Goal: Navigation & Orientation: Understand site structure

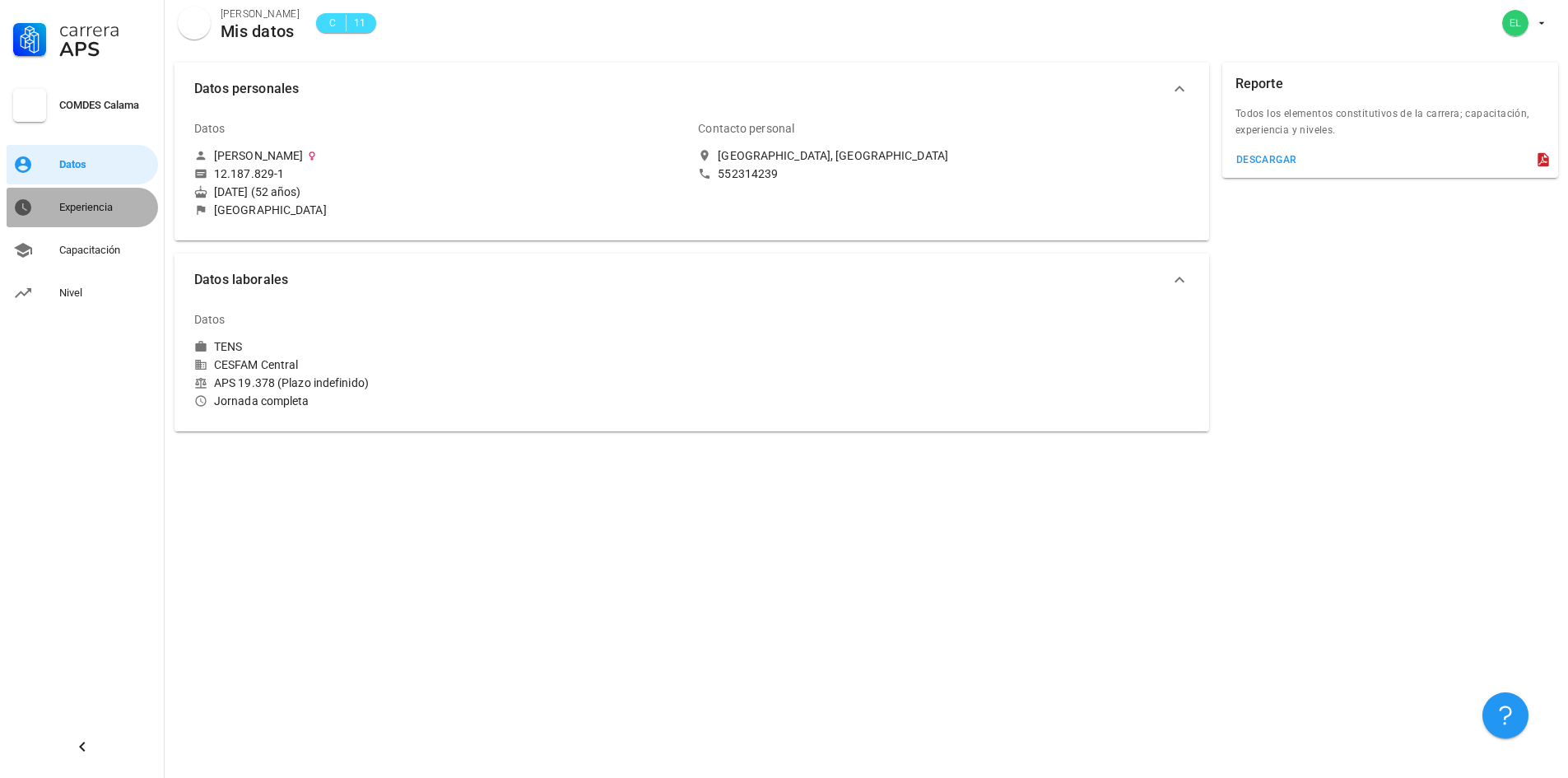
click at [73, 214] on div "Experiencia" at bounding box center [105, 208] width 92 height 27
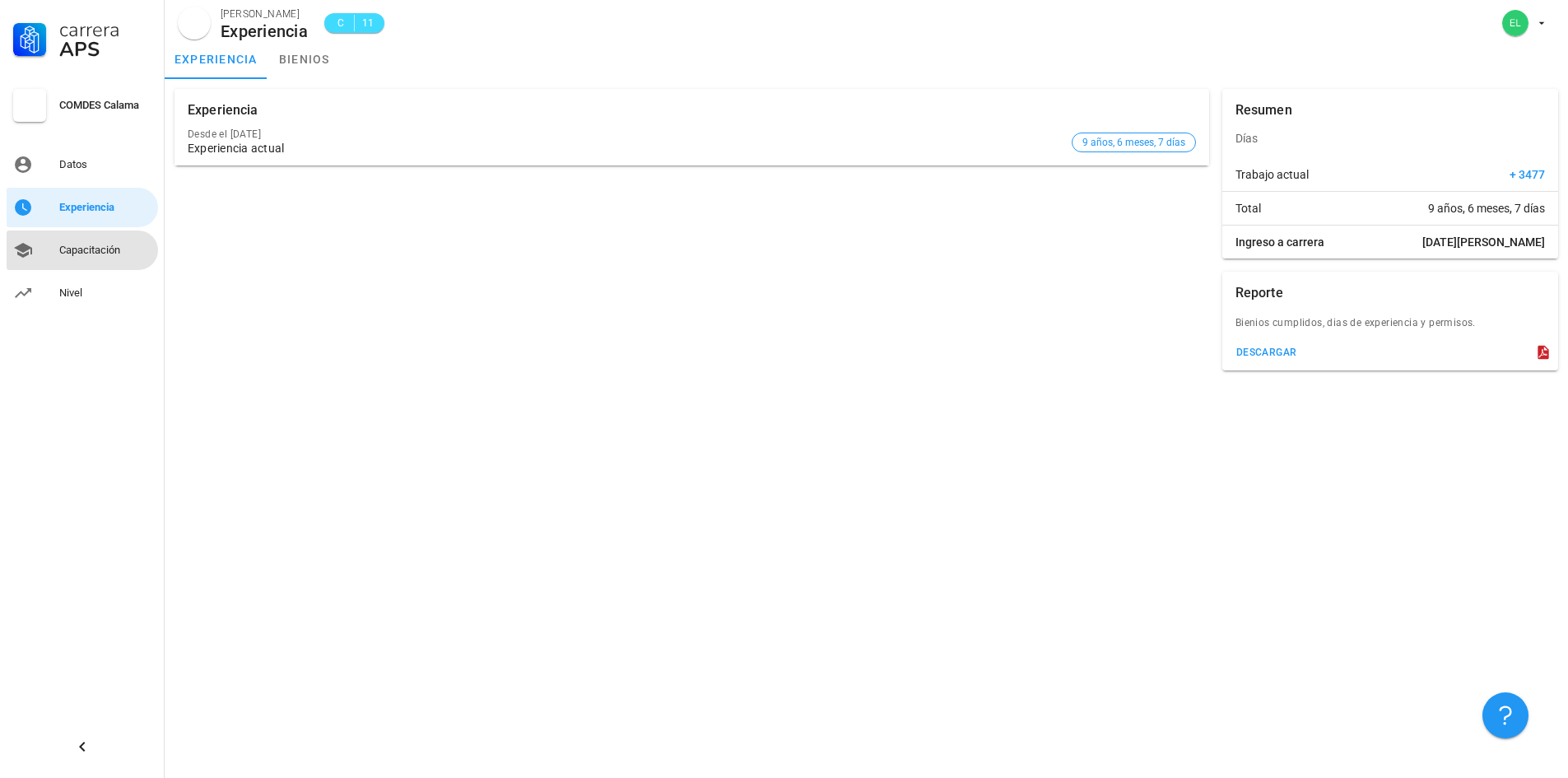
click at [81, 249] on div "Capacitación" at bounding box center [105, 250] width 92 height 13
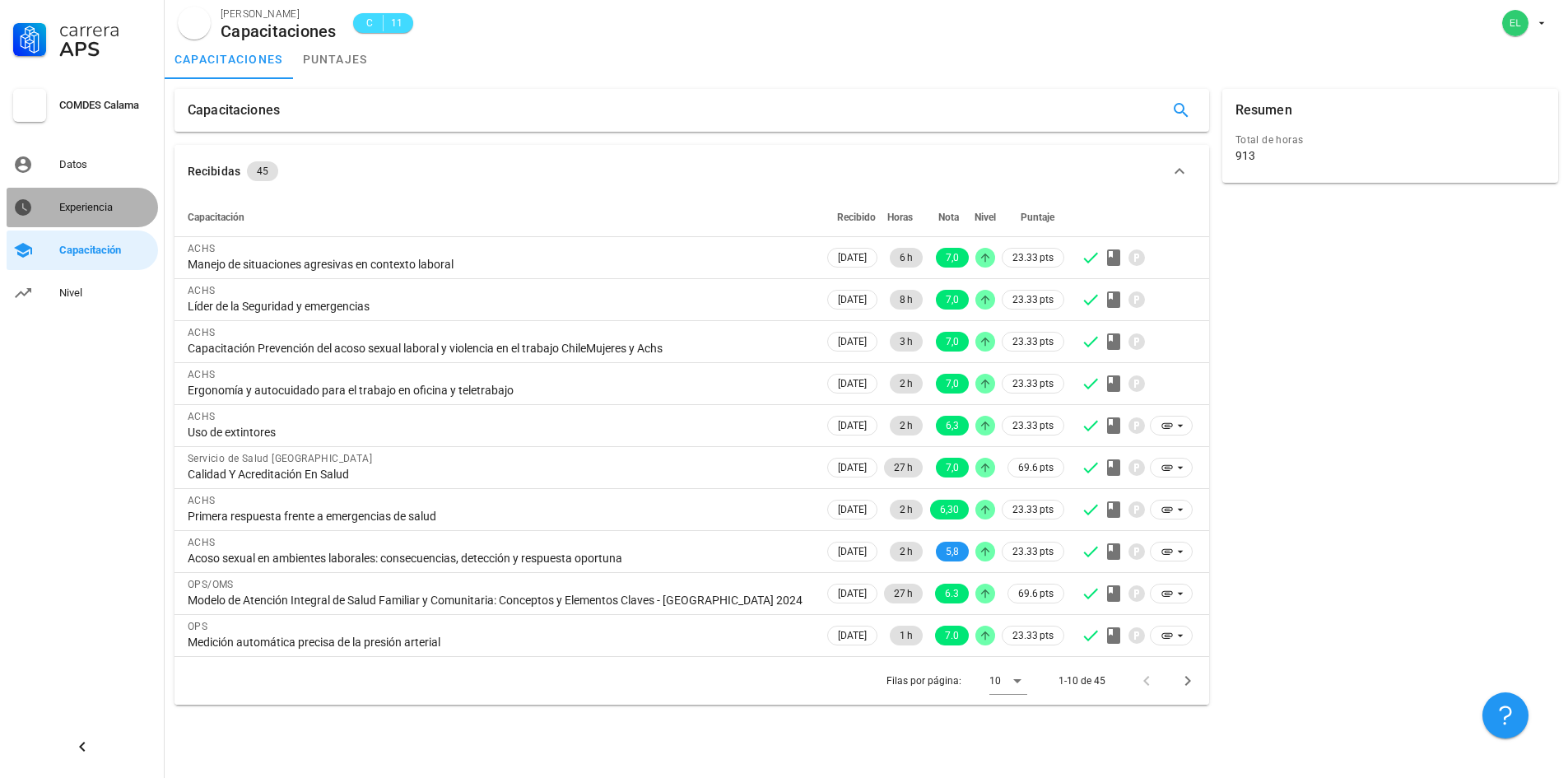
click at [67, 207] on div "Experiencia" at bounding box center [105, 208] width 92 height 13
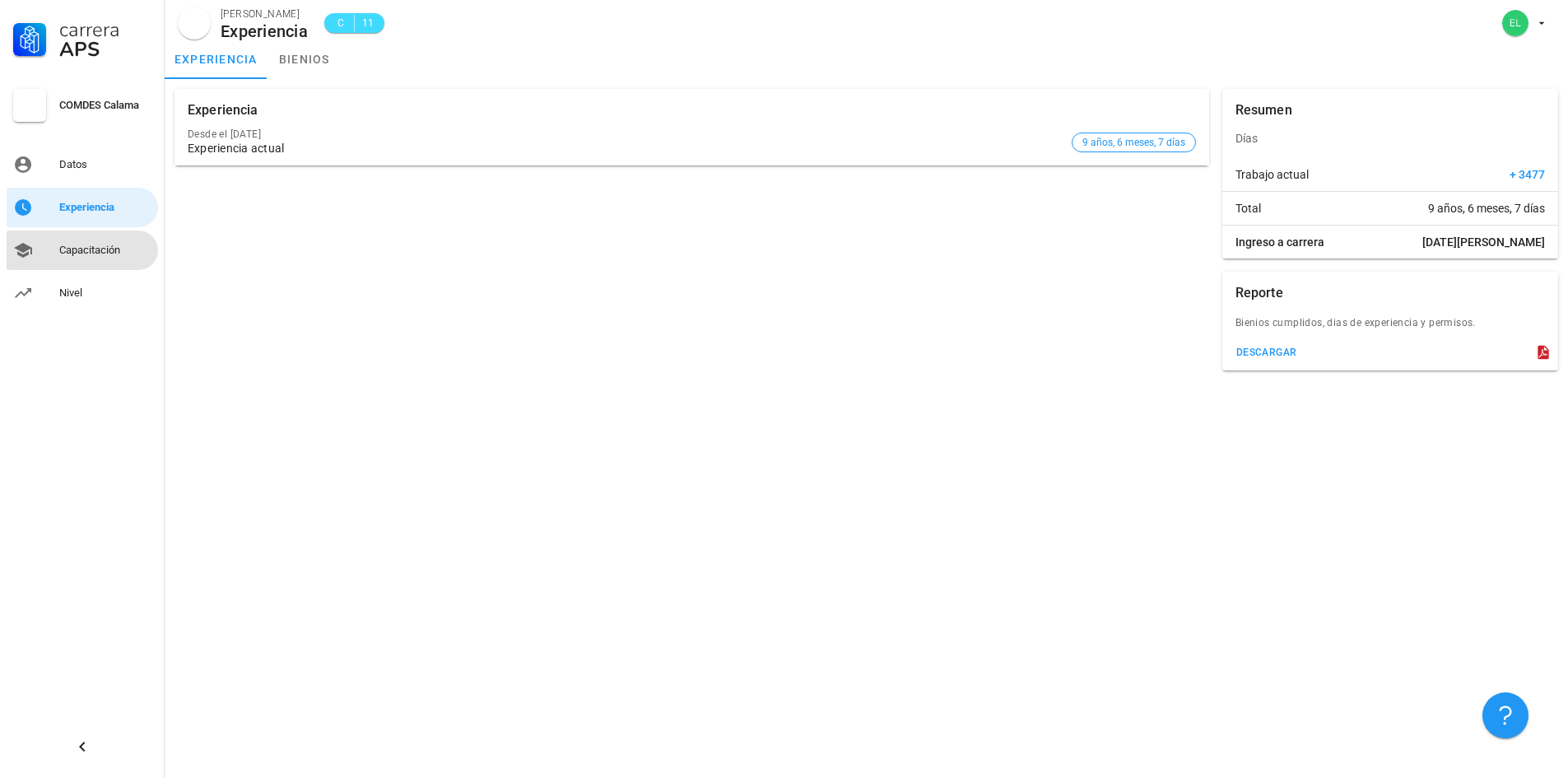
click at [93, 248] on div "Capacitación" at bounding box center [105, 250] width 92 height 13
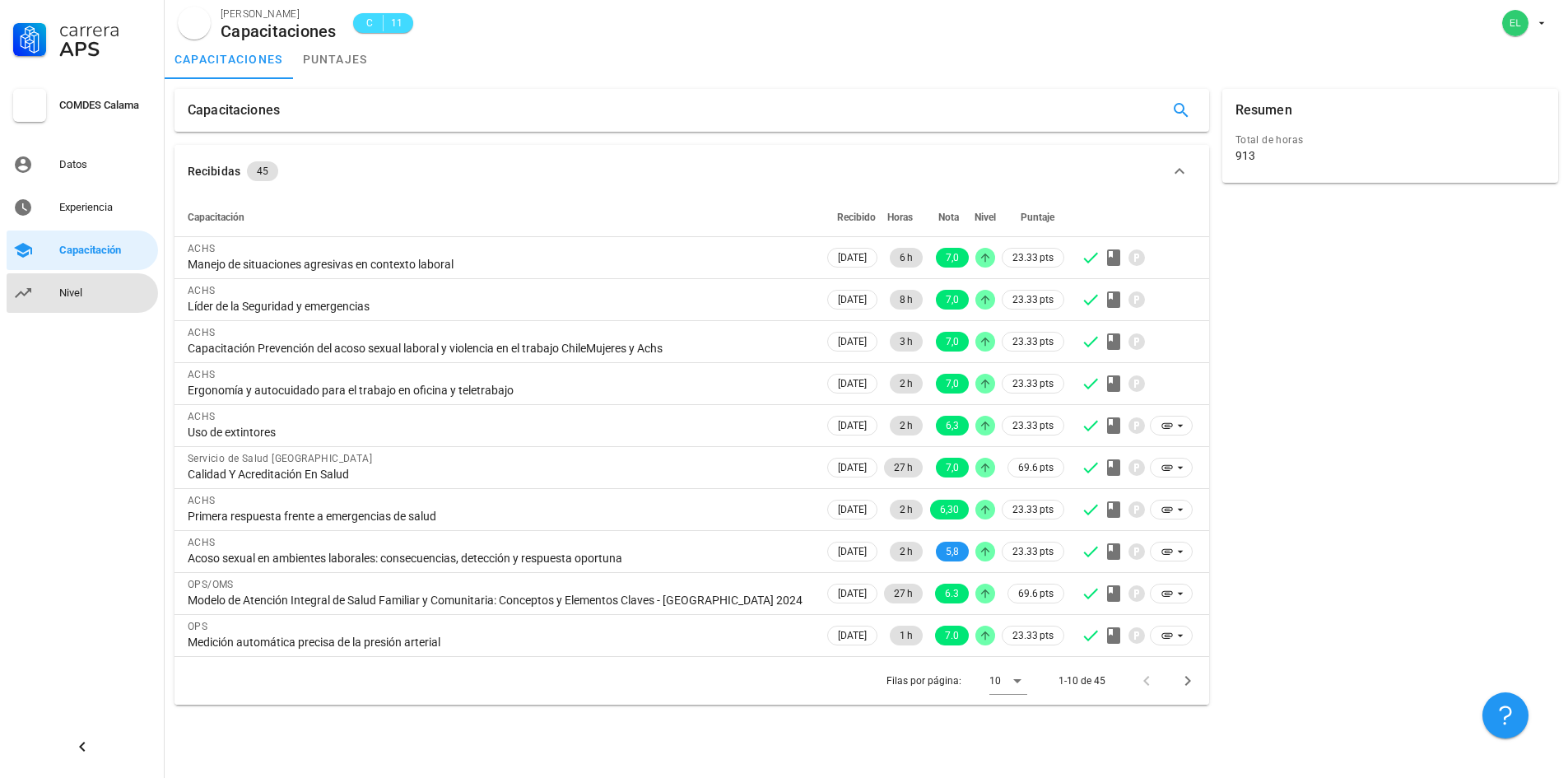
click at [84, 295] on div "Nivel" at bounding box center [105, 293] width 92 height 13
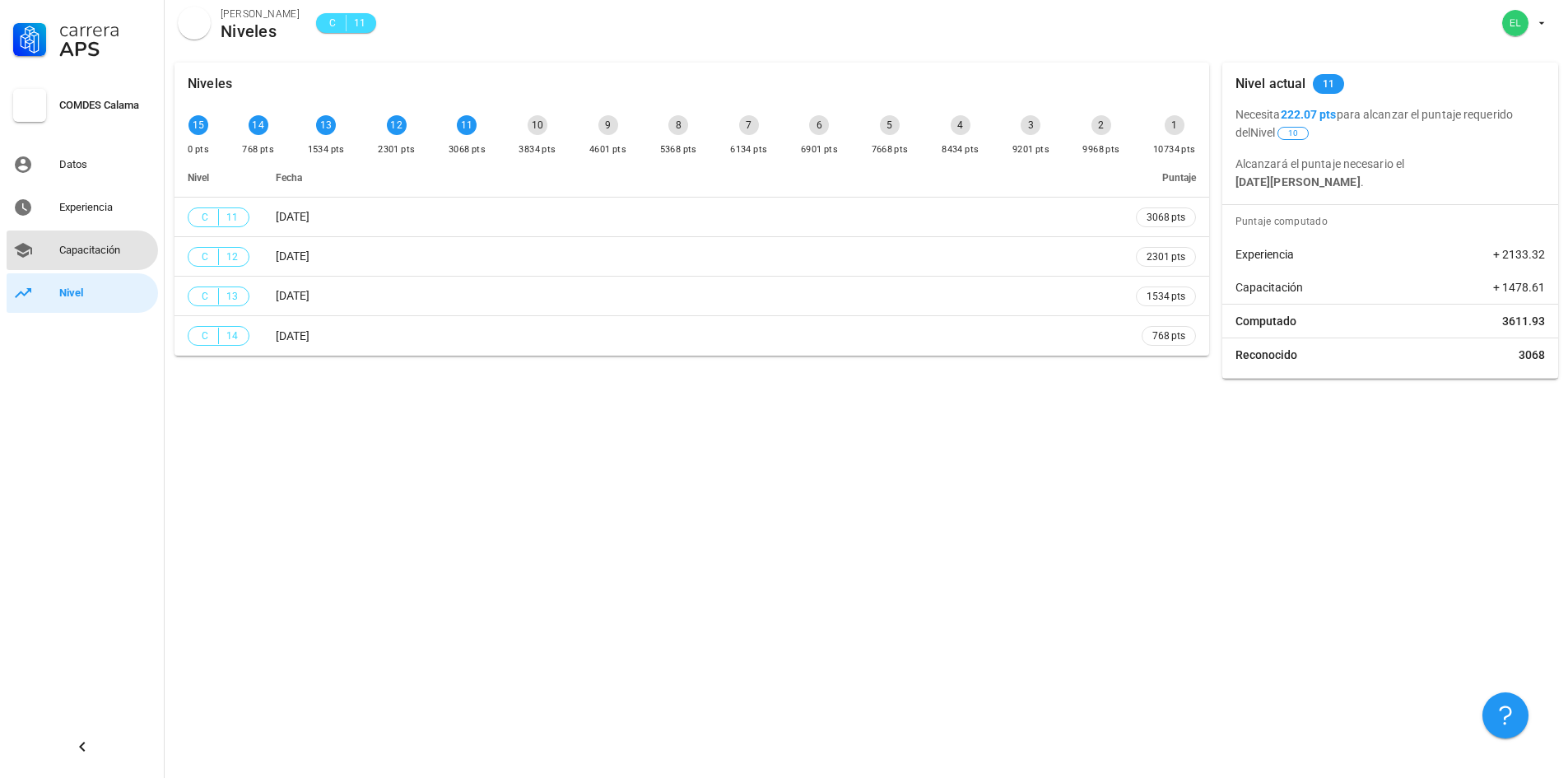
click at [76, 252] on div "Capacitación" at bounding box center [105, 250] width 92 height 13
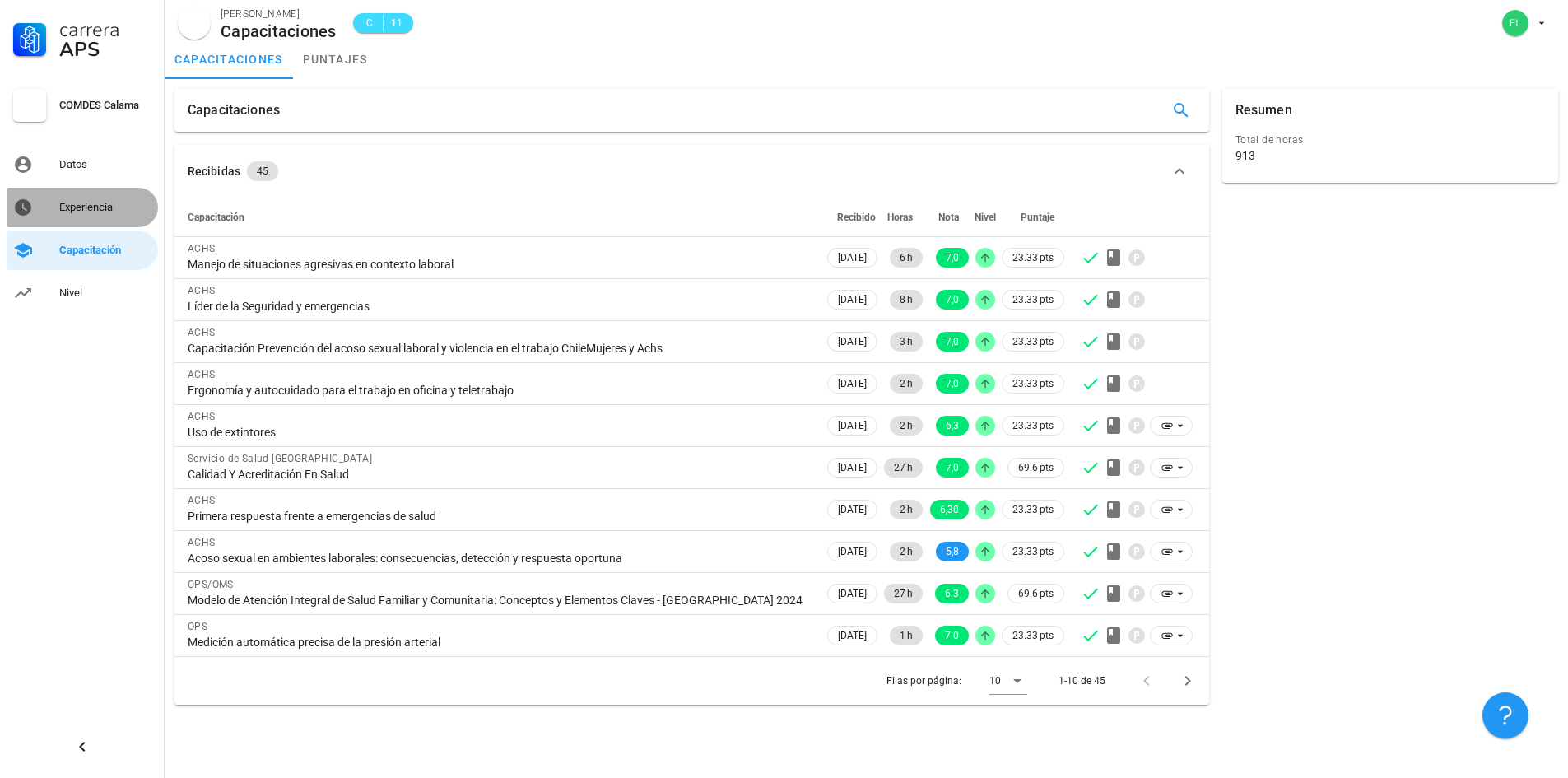
click at [100, 217] on div "Experiencia" at bounding box center [105, 208] width 92 height 27
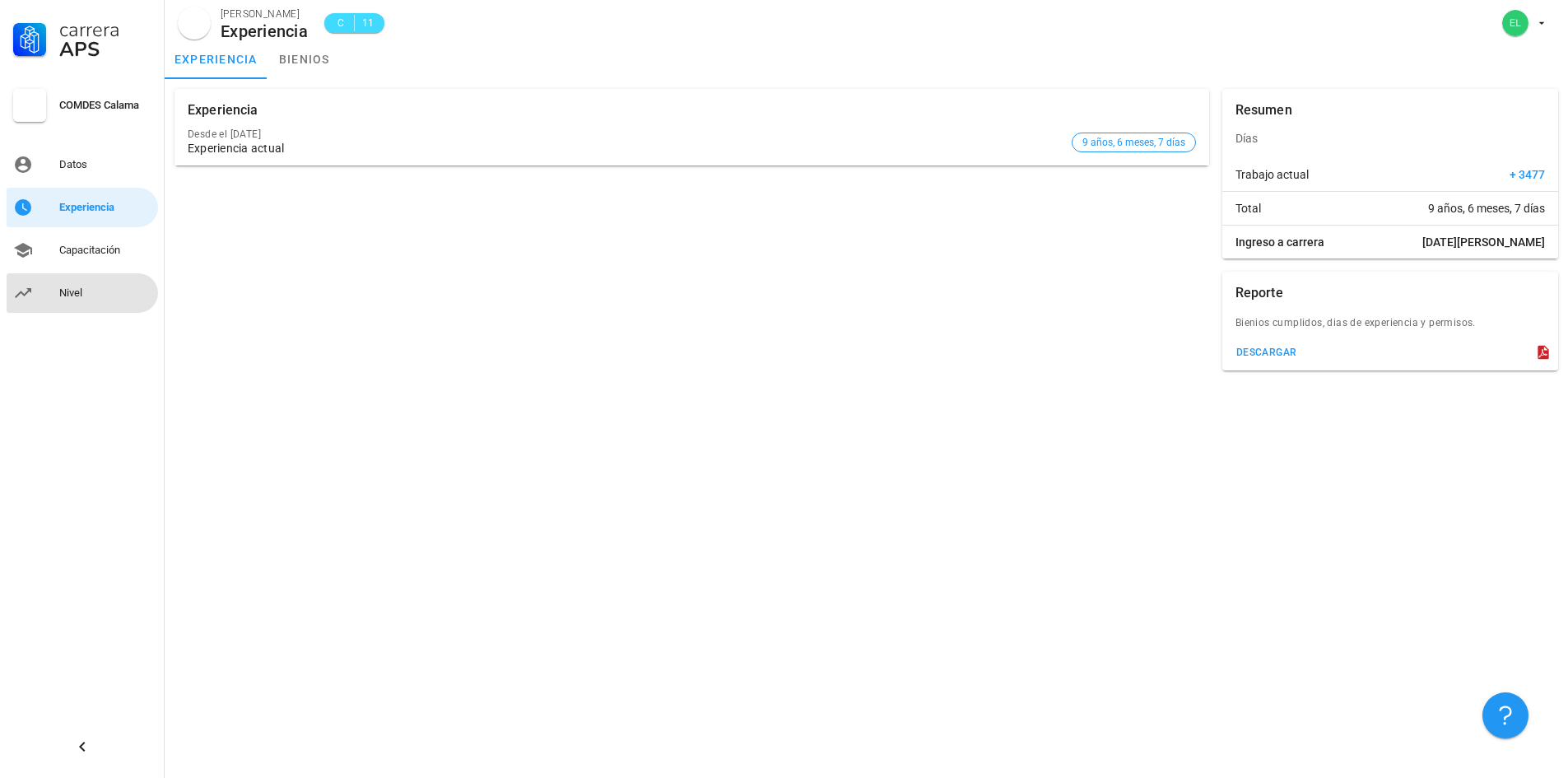
click at [71, 300] on div "Nivel" at bounding box center [105, 293] width 92 height 27
